Goal: Navigation & Orientation: Find specific page/section

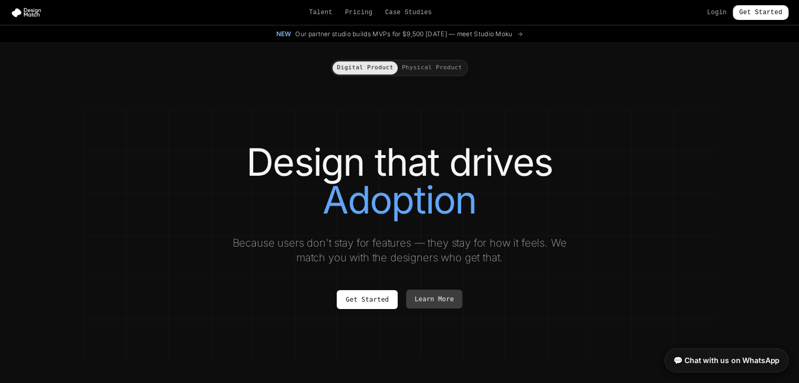
drag, startPoint x: 454, startPoint y: 299, endPoint x: 441, endPoint y: 300, distance: 12.6
click at [441, 300] on link "Learn More" at bounding box center [434, 299] width 56 height 19
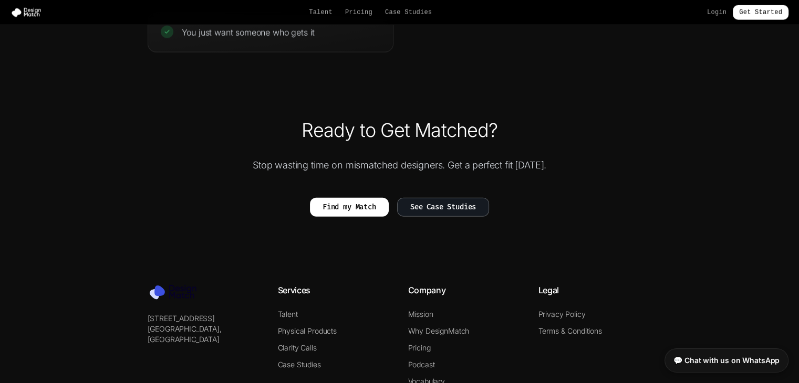
scroll to position [2447, 0]
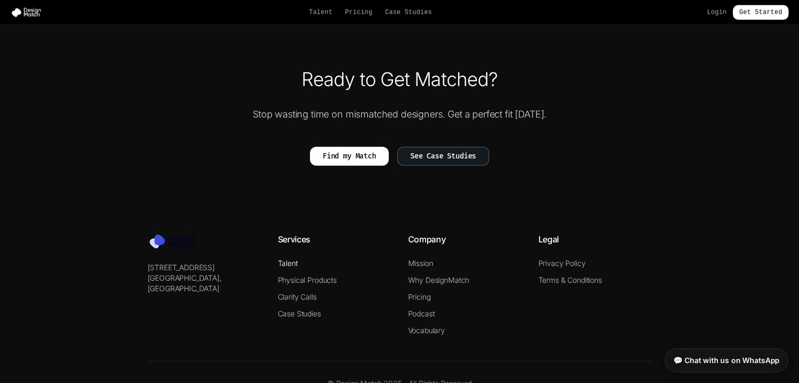
click at [284, 259] on link "Talent" at bounding box center [288, 263] width 20 height 9
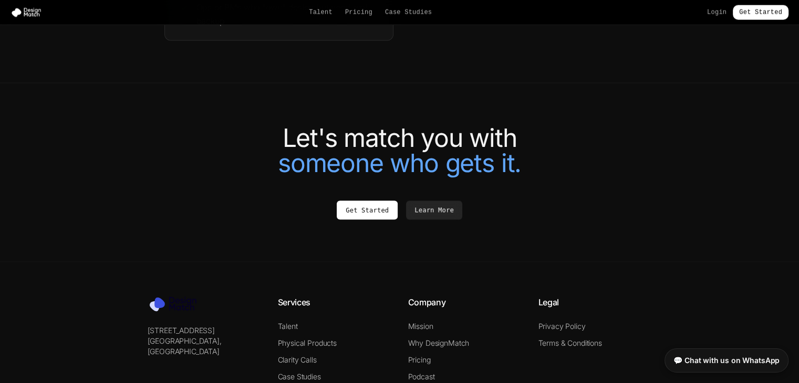
scroll to position [2364, 0]
